Goal: Communication & Community: Answer question/provide support

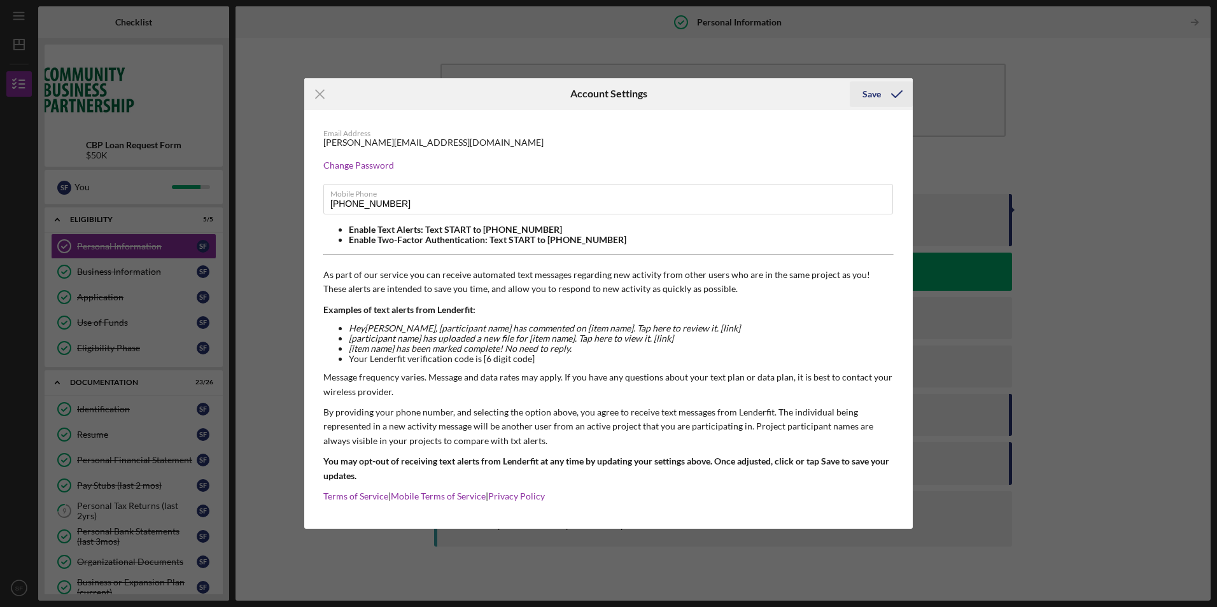
click at [875, 95] on div "Save" at bounding box center [871, 93] width 18 height 25
click at [95, 508] on div "Icon/Menu Close Account Settings Save Email Address [PERSON_NAME][EMAIL_ADDRESS…" at bounding box center [608, 303] width 1217 height 607
click at [319, 90] on icon "Icon/Menu Close" at bounding box center [320, 94] width 32 height 32
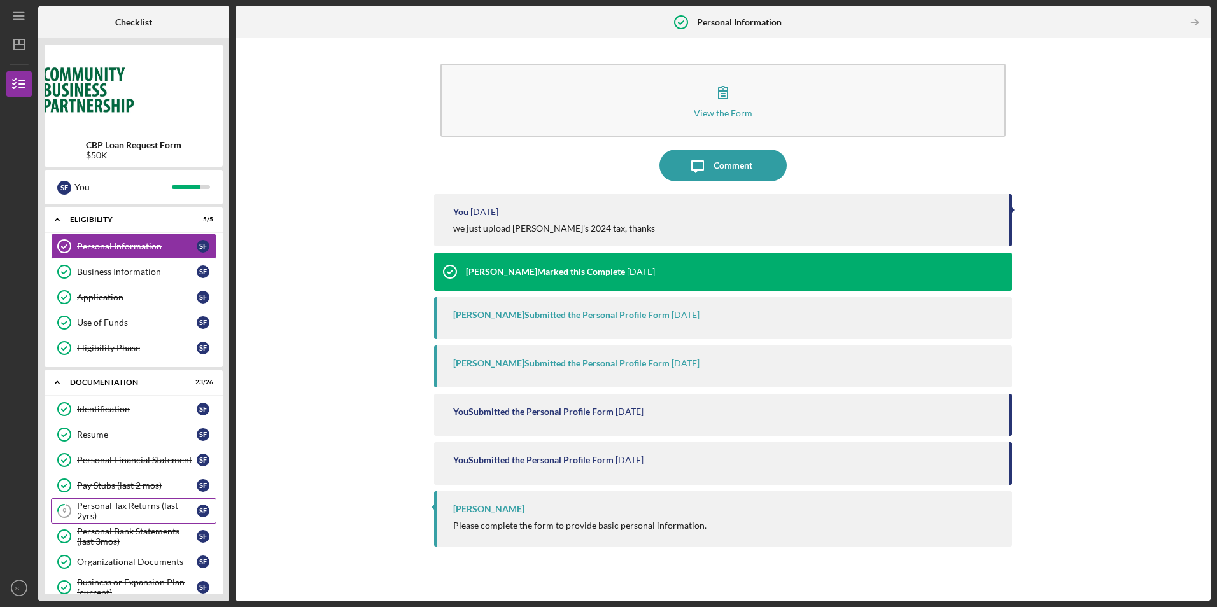
click at [115, 503] on div "Personal Tax Returns (last 2yrs)" at bounding box center [137, 511] width 120 height 20
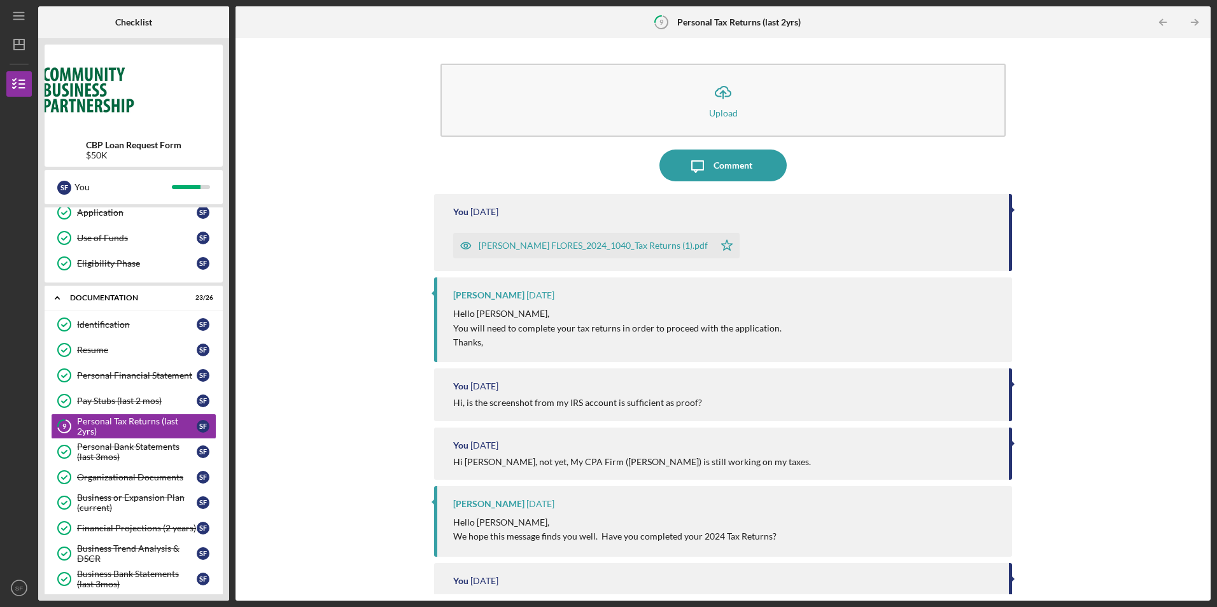
scroll to position [53, 0]
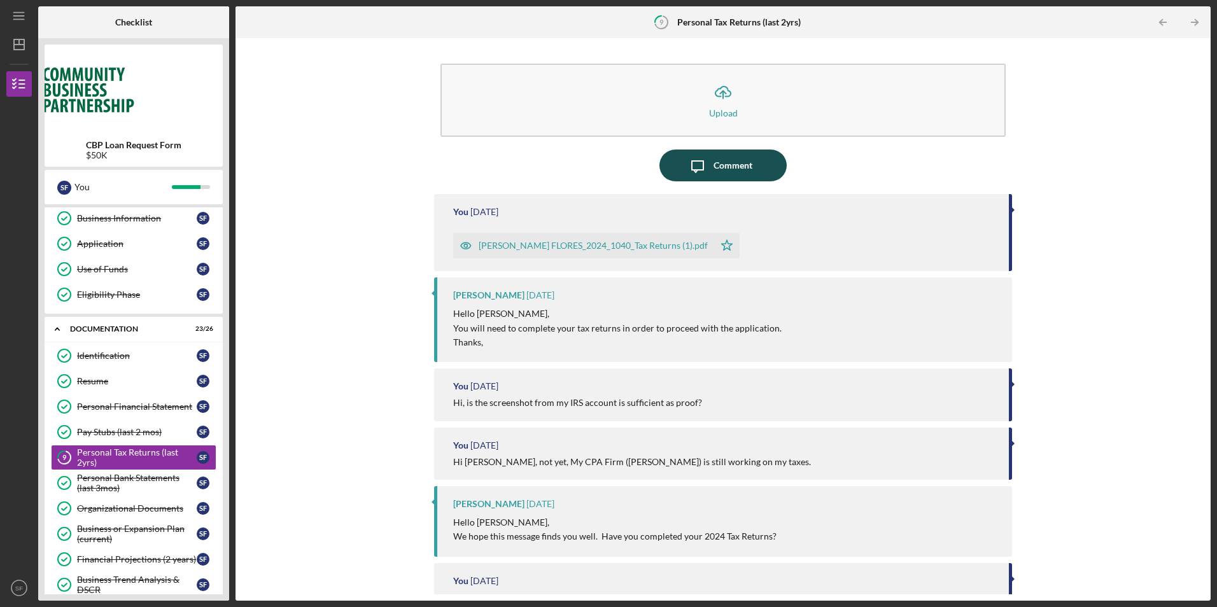
click at [721, 155] on div "Comment" at bounding box center [732, 166] width 39 height 32
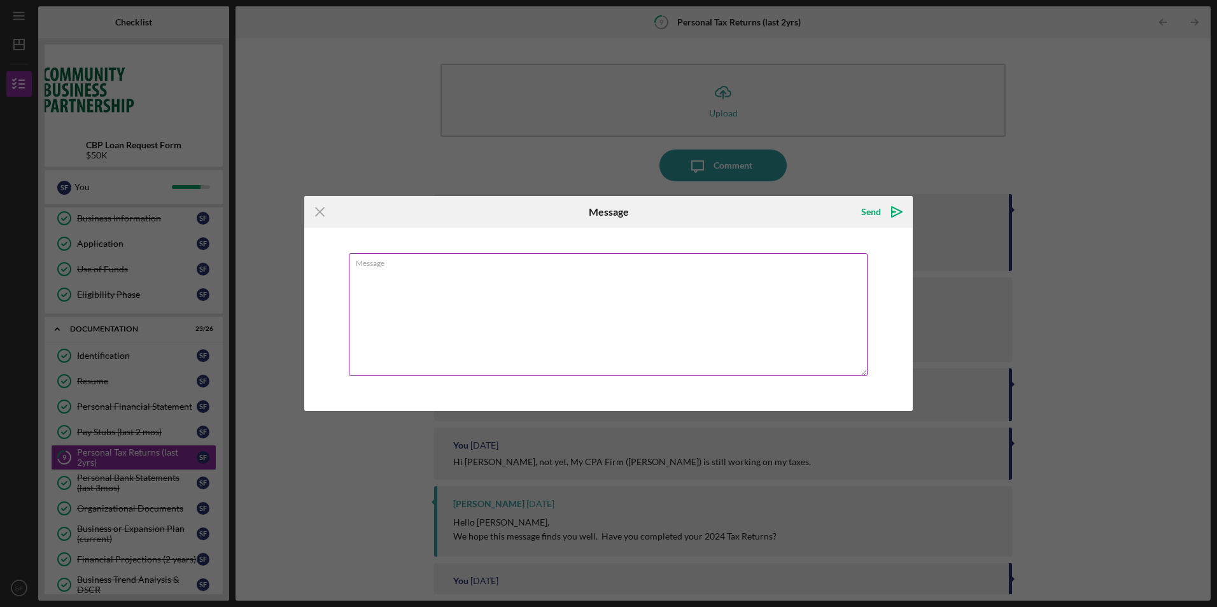
click at [521, 279] on textarea "Message" at bounding box center [608, 314] width 519 height 123
click at [751, 270] on textarea "Message" at bounding box center [608, 314] width 519 height 123
click at [564, 273] on textarea "Hello there, we submitted the [PERSON_NAME]'s 2024 tax" at bounding box center [608, 314] width 519 height 123
type textarea "Hello there, we submitted the [PERSON_NAME]'s 2024 tax returns a week ago. let …"
click at [869, 211] on div "Send" at bounding box center [871, 211] width 20 height 25
